Goal: Transaction & Acquisition: Purchase product/service

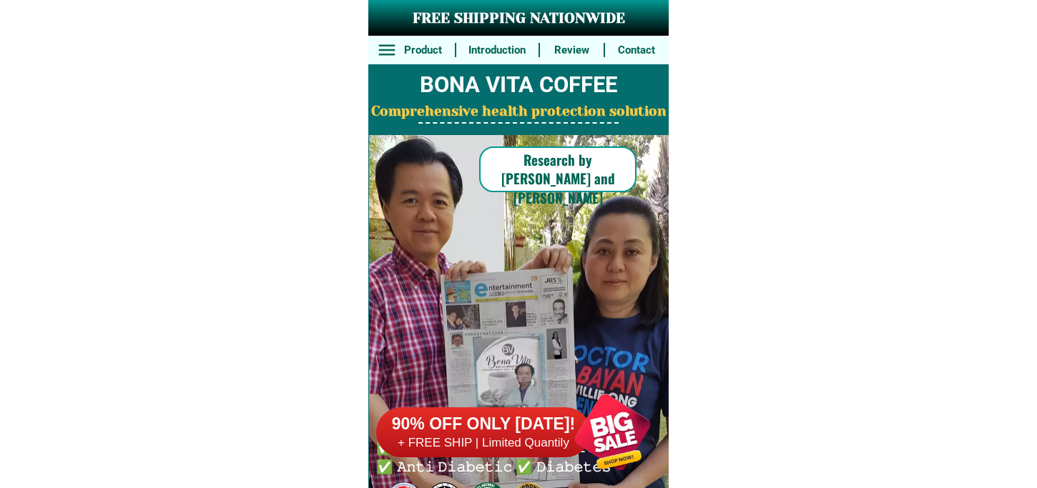
click at [606, 397] on div at bounding box center [612, 432] width 112 height 112
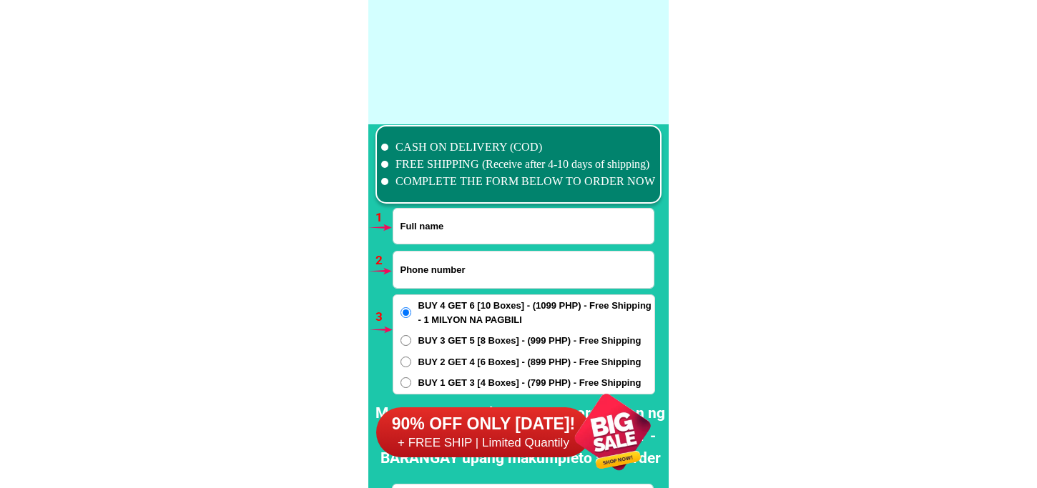
scroll to position [10513, 0]
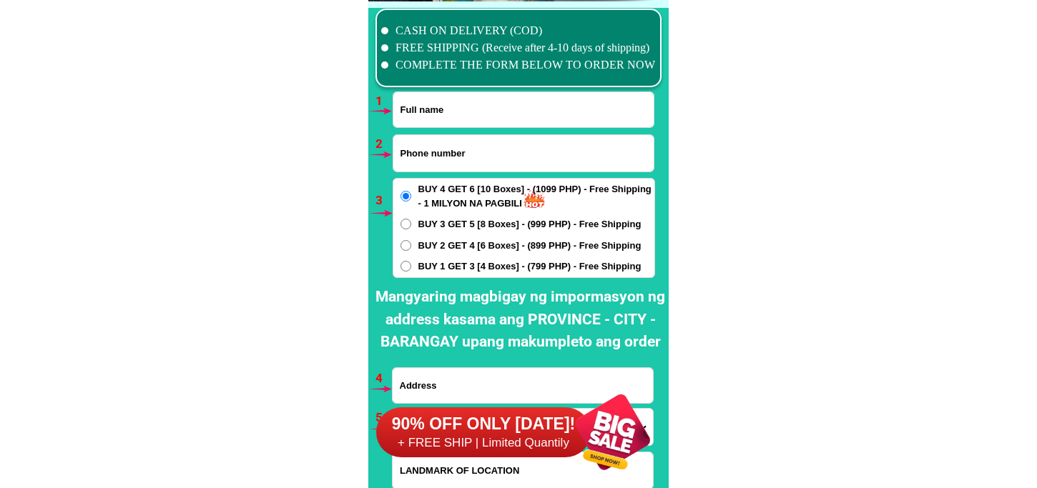
click at [460, 107] on input "Input full_name" at bounding box center [523, 109] width 260 height 35
paste input "[PERSON_NAME]"
type input "[PERSON_NAME]"
click at [500, 150] on input "Input phone_number" at bounding box center [523, 153] width 260 height 36
paste input "09212059543"
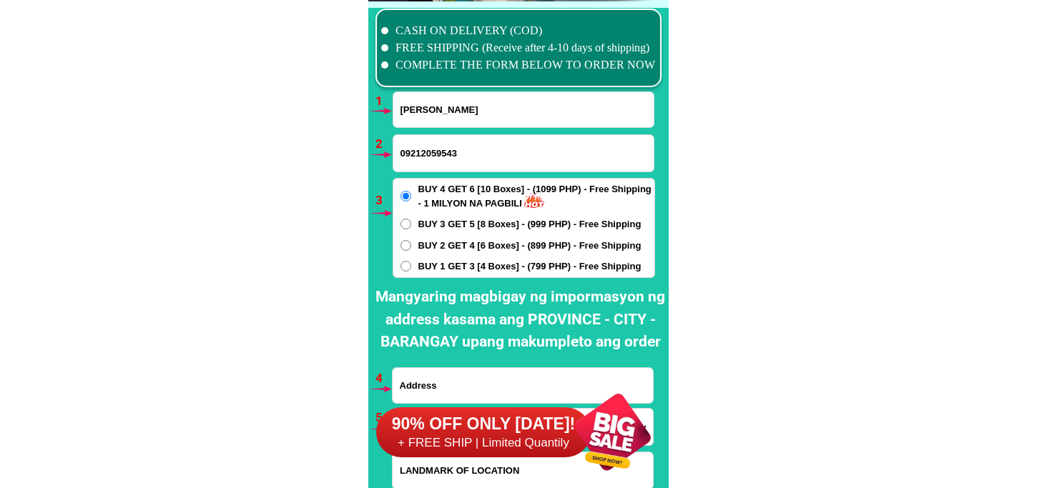
type input "09212059543"
click at [434, 269] on span "BUY 1 GET 3 [4 Boxes] - (799 PHP) - Free Shipping" at bounding box center [529, 267] width 223 height 14
click at [411, 269] on input "BUY 1 GET 3 [4 Boxes] - (799 PHP) - Free Shipping" at bounding box center [405, 266] width 11 height 11
radio input "true"
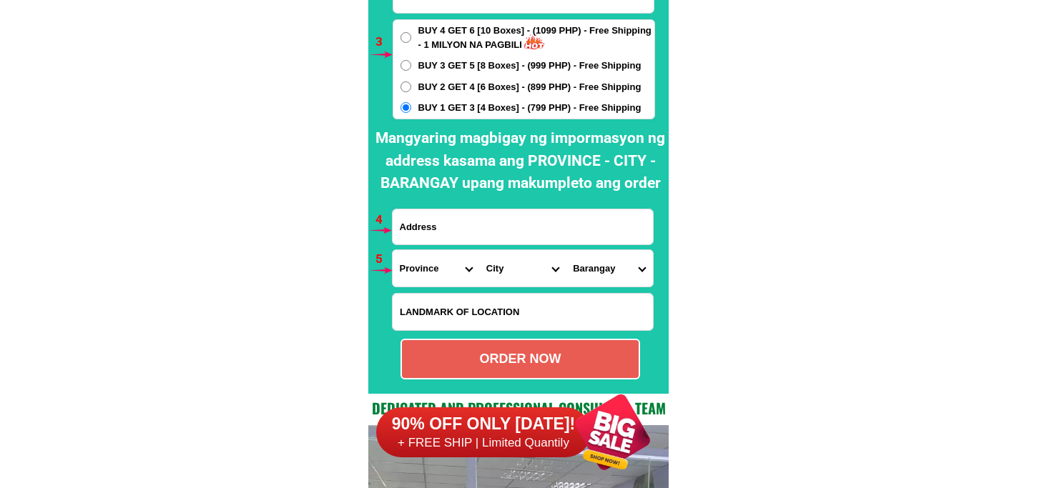
drag, startPoint x: 420, startPoint y: 225, endPoint x: 454, endPoint y: 245, distance: 39.7
click at [420, 225] on input "Input address" at bounding box center [522, 226] width 260 height 35
paste input "[STREET_ADDRESS][PERSON_NAME]..."
type input "[STREET_ADDRESS][PERSON_NAME]..."
click at [413, 270] on select "Province [GEOGRAPHIC_DATA] [GEOGRAPHIC_DATA] [GEOGRAPHIC_DATA] [GEOGRAPHIC_DATA…" at bounding box center [435, 268] width 87 height 36
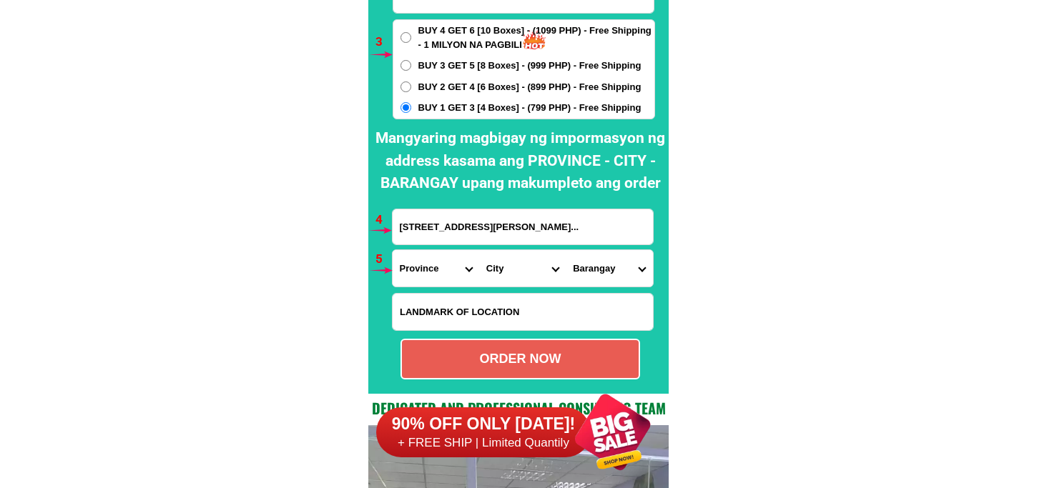
select select "63_219"
click at [392, 250] on select "Province [GEOGRAPHIC_DATA] [GEOGRAPHIC_DATA] [GEOGRAPHIC_DATA] [GEOGRAPHIC_DATA…" at bounding box center [435, 268] width 87 height 36
drag, startPoint x: 504, startPoint y: 260, endPoint x: 504, endPoint y: 251, distance: 8.6
click at [504, 260] on select "City [GEOGRAPHIC_DATA] [GEOGRAPHIC_DATA] [GEOGRAPHIC_DATA] [GEOGRAPHIC_DATA]-ci…" at bounding box center [522, 268] width 87 height 36
select select "63_2197133"
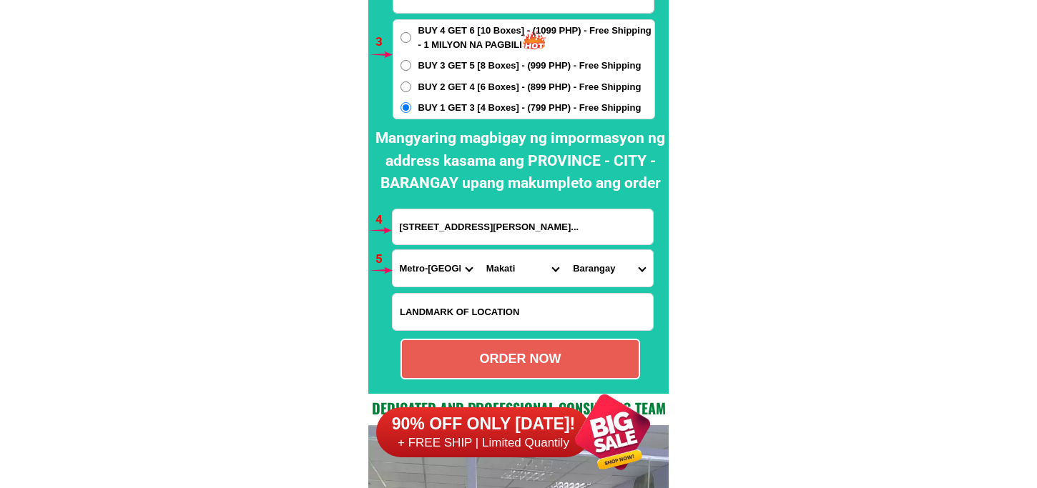
click at [479, 250] on select "City [GEOGRAPHIC_DATA] [GEOGRAPHIC_DATA] [GEOGRAPHIC_DATA] [GEOGRAPHIC_DATA]-ci…" at bounding box center [522, 268] width 87 height 36
click at [609, 252] on select "Barangay [GEOGRAPHIC_DATA]~air [PERSON_NAME] Cembo Comembo Dasmarinas [GEOGRAPH…" at bounding box center [608, 268] width 87 height 36
select select "63_21971336856"
click at [565, 250] on select "Barangay [GEOGRAPHIC_DATA]~air [PERSON_NAME] Cembo Comembo Dasmarinas [GEOGRAPH…" at bounding box center [608, 268] width 87 height 36
click at [505, 362] on div "ORDER NOW" at bounding box center [520, 359] width 237 height 19
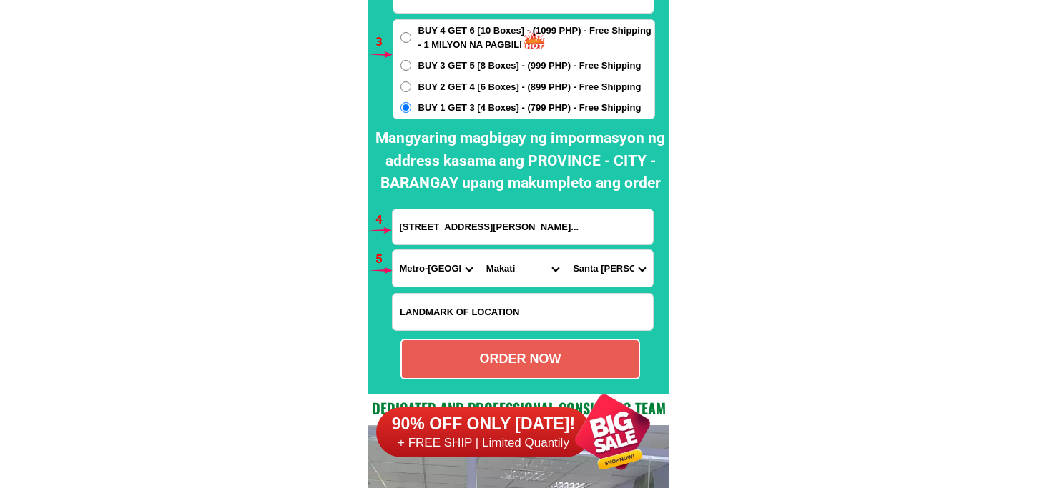
type input "[PERSON_NAME]"
type input "09212059543"
type input "[STREET_ADDRESS][PERSON_NAME]..."
radio input "true"
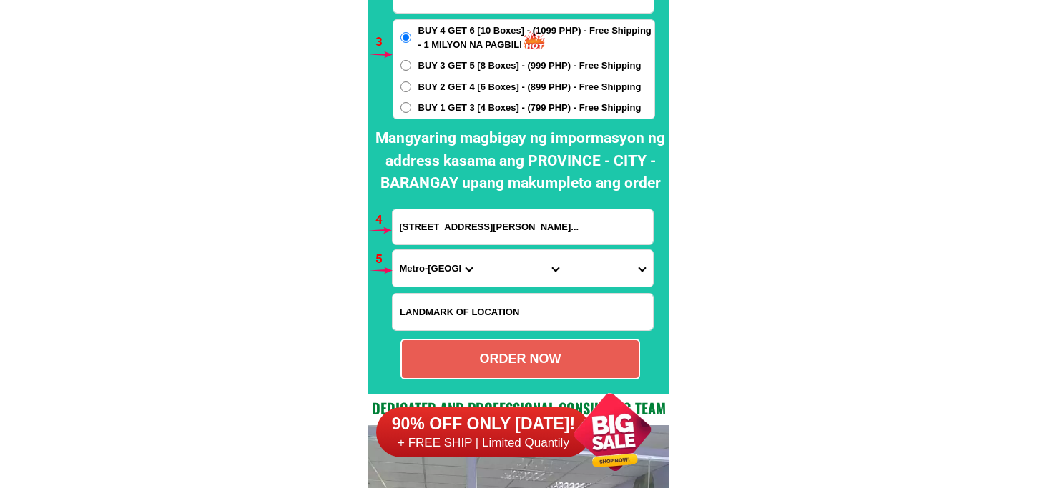
scroll to position [10592, 0]
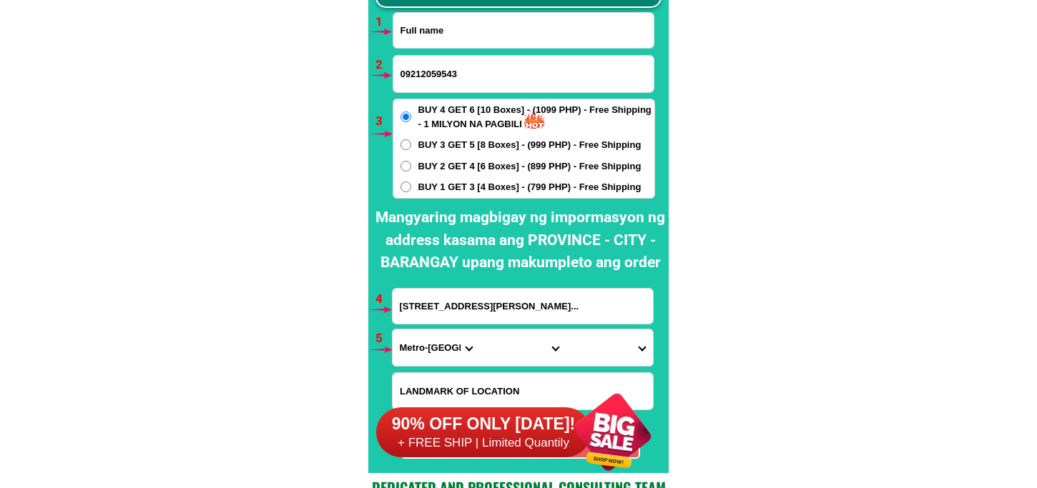
click at [443, 41] on input "Input full_name" at bounding box center [523, 30] width 260 height 35
paste input "[PERSON_NAME] Batadhay"
type input "[PERSON_NAME] Batadhay"
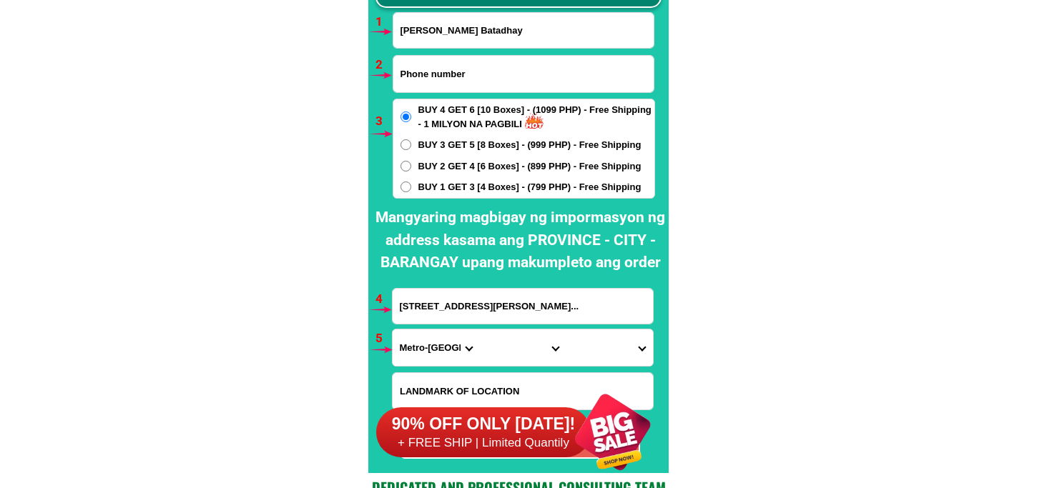
click at [473, 69] on input "Input phone_number" at bounding box center [523, 74] width 260 height 36
paste input "09197564100"
type input "09197564100"
click at [470, 174] on div "BUY 4 GET 6 [10 Boxes] - (1099 PHP) - Free Shipping - 1 MILYON NA PAGBILI BUY 3…" at bounding box center [523, 149] width 262 height 100
click at [470, 187] on span "BUY 1 GET 3 [4 Boxes] - (799 PHP) - Free Shipping" at bounding box center [529, 187] width 223 height 14
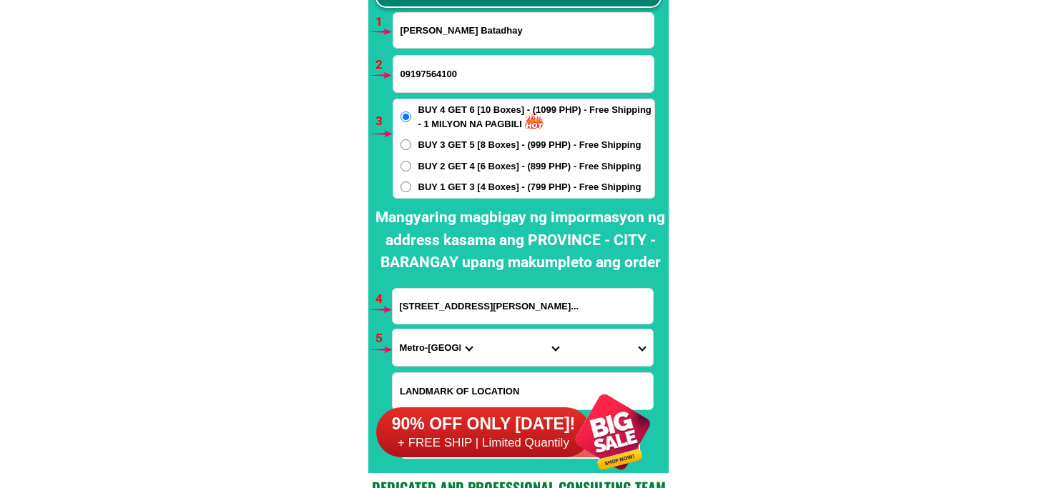
click at [411, 187] on input "BUY 1 GET 3 [4 Boxes] - (799 PHP) - Free Shipping" at bounding box center [405, 187] width 11 height 11
radio input "true"
click at [465, 317] on input "[STREET_ADDRESS][PERSON_NAME]..." at bounding box center [522, 306] width 260 height 35
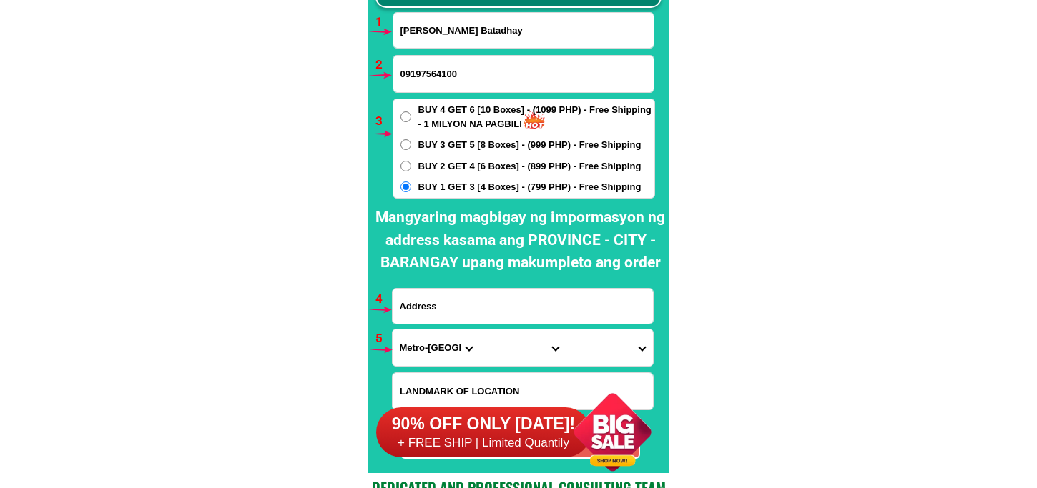
paste input "[PERSON_NAME] Village brgy 6. [GEOGRAPHIC_DATA], [GEOGRAPHIC_DATA]. Occ. #6119."
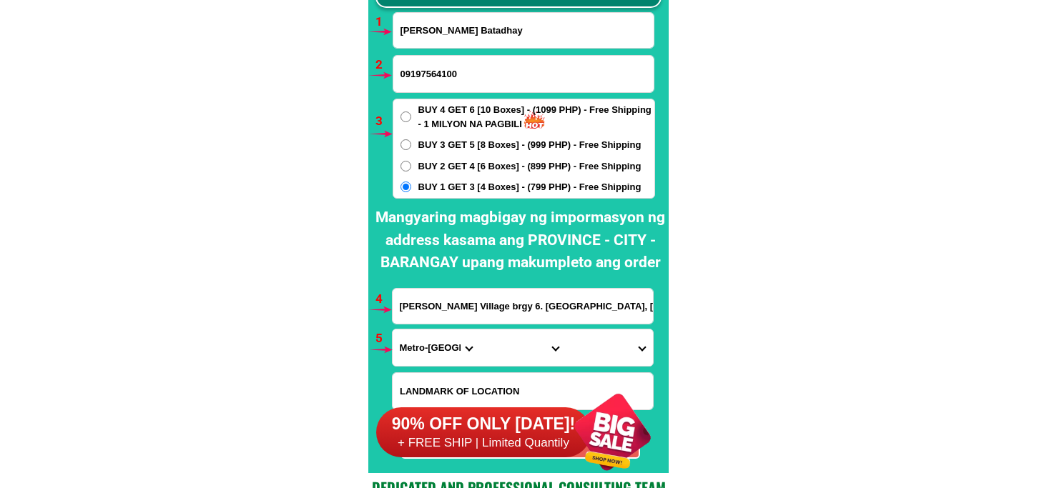
type input "[PERSON_NAME] Village brgy 6. [GEOGRAPHIC_DATA], [GEOGRAPHIC_DATA]. Occ. #6119."
drag, startPoint x: 419, startPoint y: 340, endPoint x: 419, endPoint y: 331, distance: 8.6
click at [419, 335] on select "Province [GEOGRAPHIC_DATA] [GEOGRAPHIC_DATA] [GEOGRAPHIC_DATA] [GEOGRAPHIC_DATA…" at bounding box center [435, 348] width 87 height 36
select select "63_396"
click at [392, 330] on select "Province [GEOGRAPHIC_DATA] [GEOGRAPHIC_DATA] [GEOGRAPHIC_DATA] [GEOGRAPHIC_DATA…" at bounding box center [435, 348] width 87 height 36
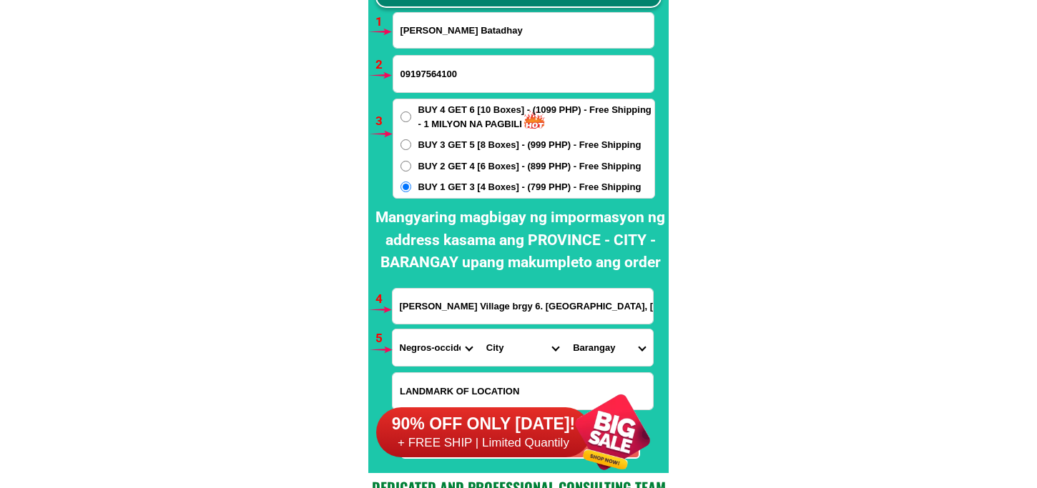
click at [487, 345] on select "City [GEOGRAPHIC_DATA]-city [GEOGRAPHIC_DATA]-city [GEOGRAPHIC_DATA] [GEOGRAPHI…" at bounding box center [522, 348] width 87 height 36
select select "63_3964120"
click at [479, 330] on select "City [GEOGRAPHIC_DATA]-city [GEOGRAPHIC_DATA]-city [GEOGRAPHIC_DATA] [GEOGRAPHI…" at bounding box center [522, 348] width 87 height 36
click at [598, 348] on select "[GEOGRAPHIC_DATA] (pob.) [GEOGRAPHIC_DATA] (pob.) [GEOGRAPHIC_DATA] (pob.) [GEO…" at bounding box center [608, 348] width 87 height 36
select select "63_396412017161"
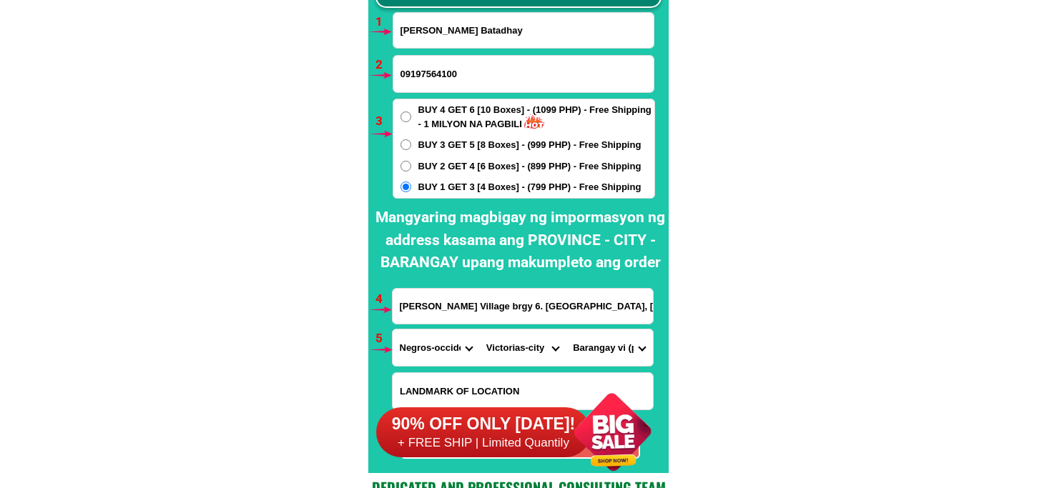
click at [565, 330] on select "[GEOGRAPHIC_DATA] (pob.) [GEOGRAPHIC_DATA] (pob.) [GEOGRAPHIC_DATA] (pob.) [GEO…" at bounding box center [608, 348] width 87 height 36
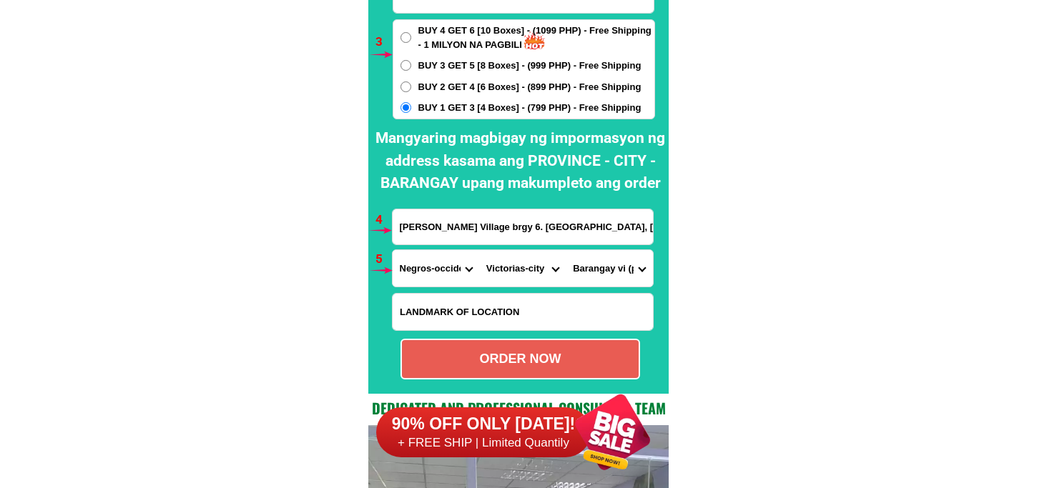
click at [616, 270] on select "[GEOGRAPHIC_DATA] (pob.) [GEOGRAPHIC_DATA] (pob.) [GEOGRAPHIC_DATA] (pob.) [GEO…" at bounding box center [608, 268] width 87 height 36
click at [565, 250] on select "[GEOGRAPHIC_DATA] (pob.) [GEOGRAPHIC_DATA] (pob.) [GEOGRAPHIC_DATA] (pob.) [GEO…" at bounding box center [608, 268] width 87 height 36
click at [533, 346] on div "ORDER NOW" at bounding box center [519, 359] width 239 height 41
radio input "true"
